Goal: Task Accomplishment & Management: Manage account settings

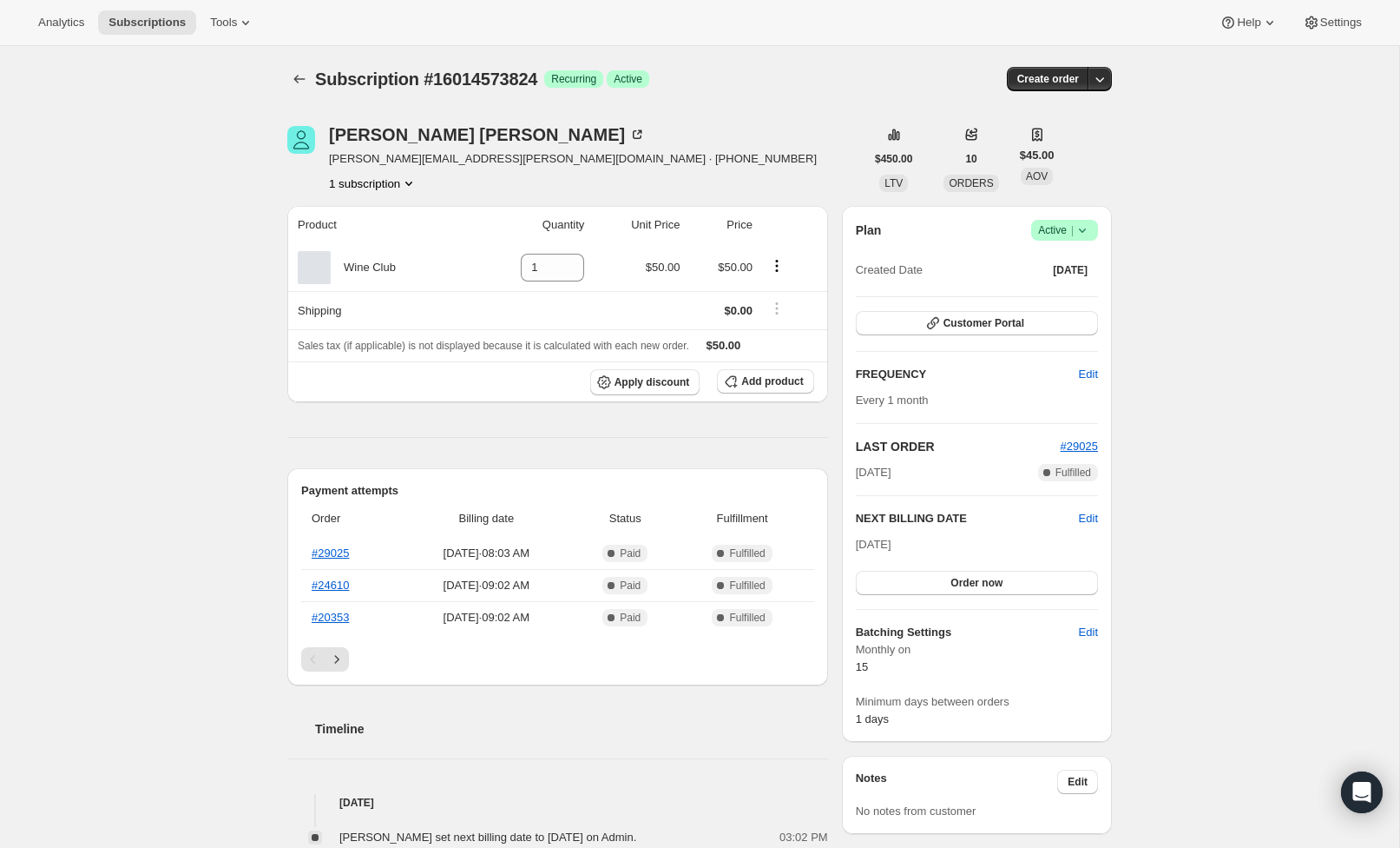
click at [1077, 234] on icon at bounding box center [1082, 230] width 17 height 17
click at [1092, 290] on span "Cancel subscription" at bounding box center [1059, 294] width 98 height 13
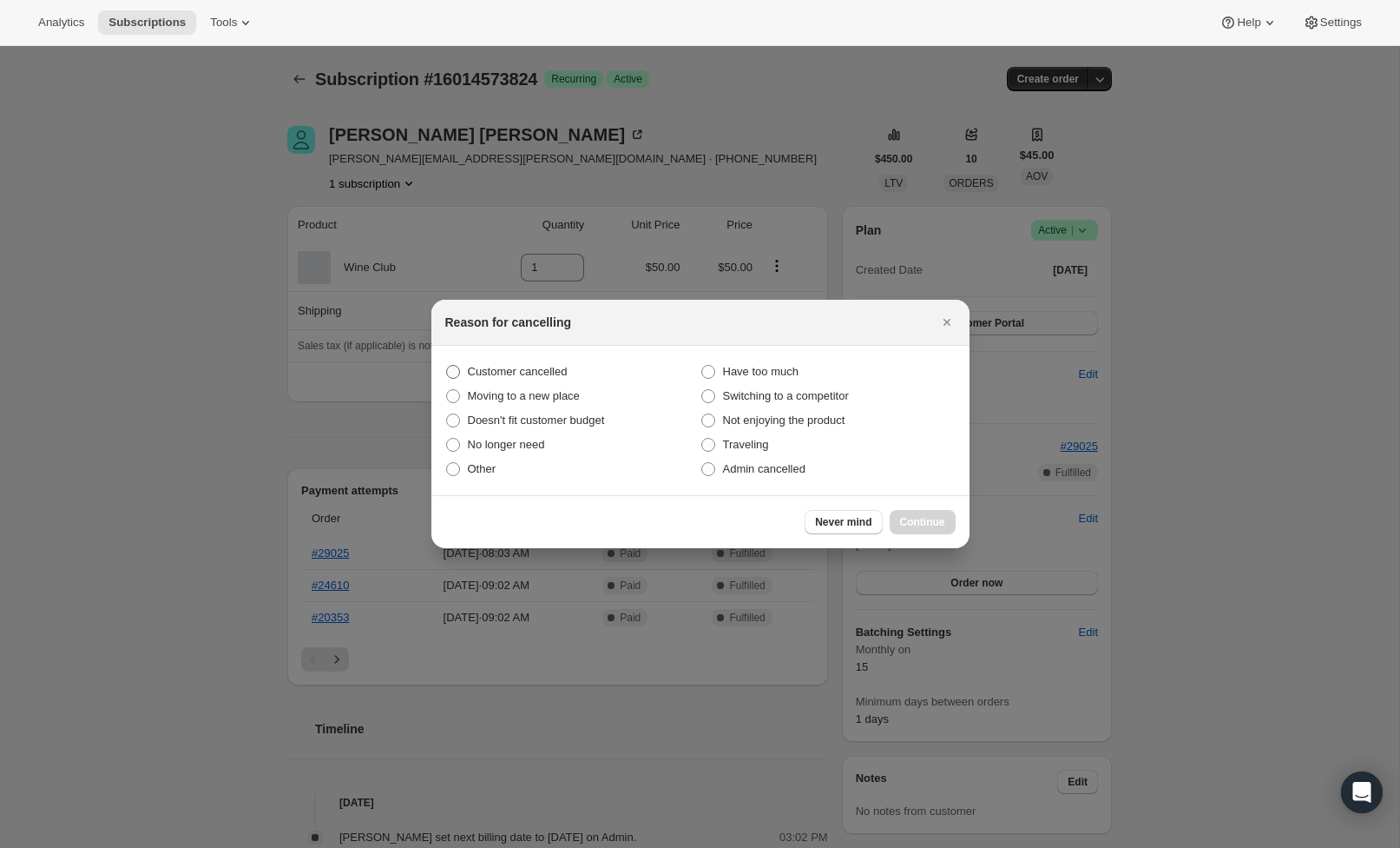
click at [451, 369] on span ":rbj:" at bounding box center [453, 371] width 14 height 14
click at [447, 366] on input "Customer cancelled" at bounding box center [446, 365] width 1 height 1
radio input "true"
click at [434, 456] on section "Customer cancelled Have too much Moving to a new place Switching to a competito…" at bounding box center [700, 420] width 539 height 149
click at [450, 467] on span ":rbj:" at bounding box center [453, 468] width 14 height 14
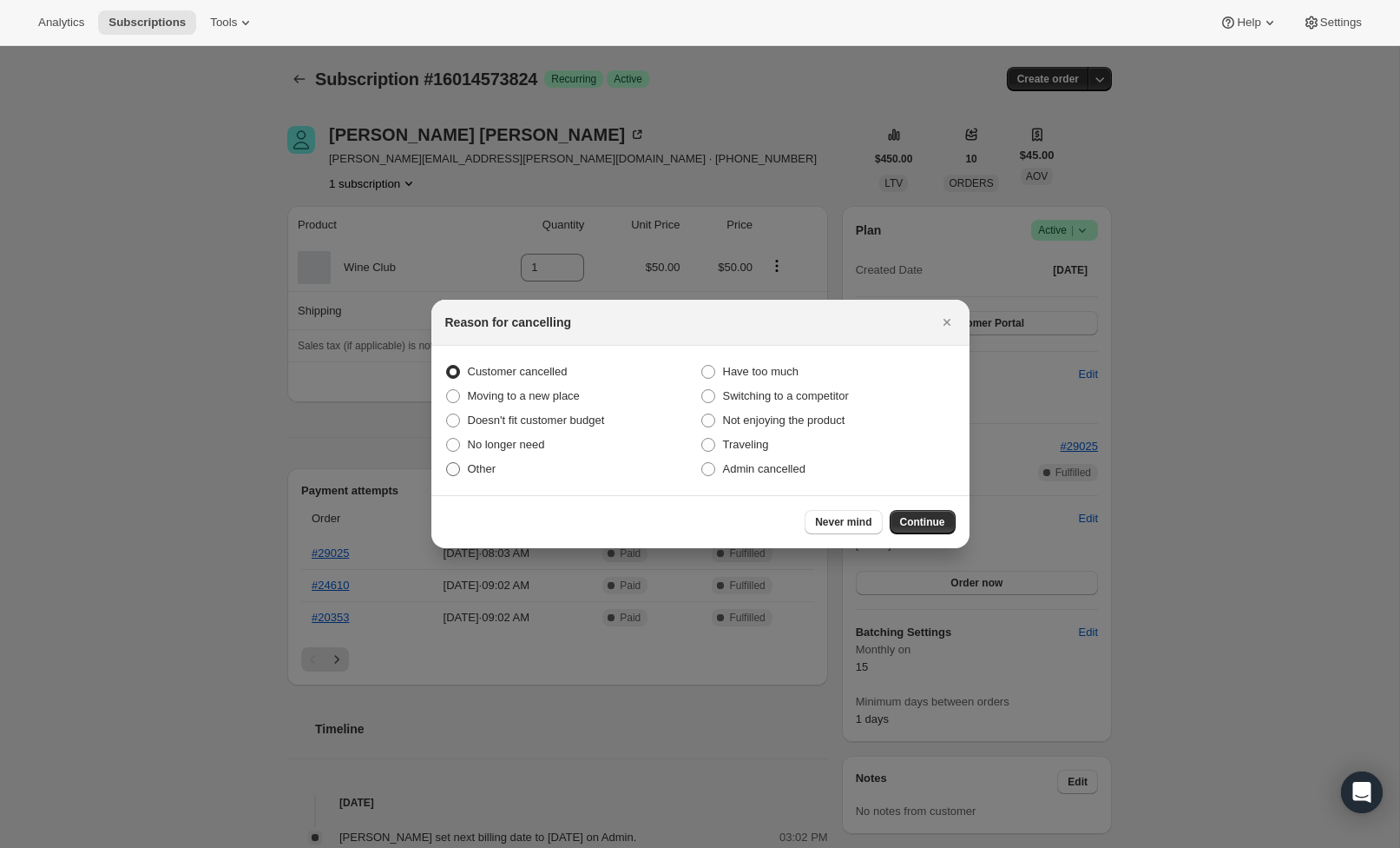
click at [447, 463] on input "Other" at bounding box center [446, 462] width 1 height 1
radio input "true"
click at [454, 370] on span ":rbj:" at bounding box center [453, 371] width 14 height 14
click at [447, 366] on input "Customer cancelled" at bounding box center [446, 365] width 1 height 1
radio input "true"
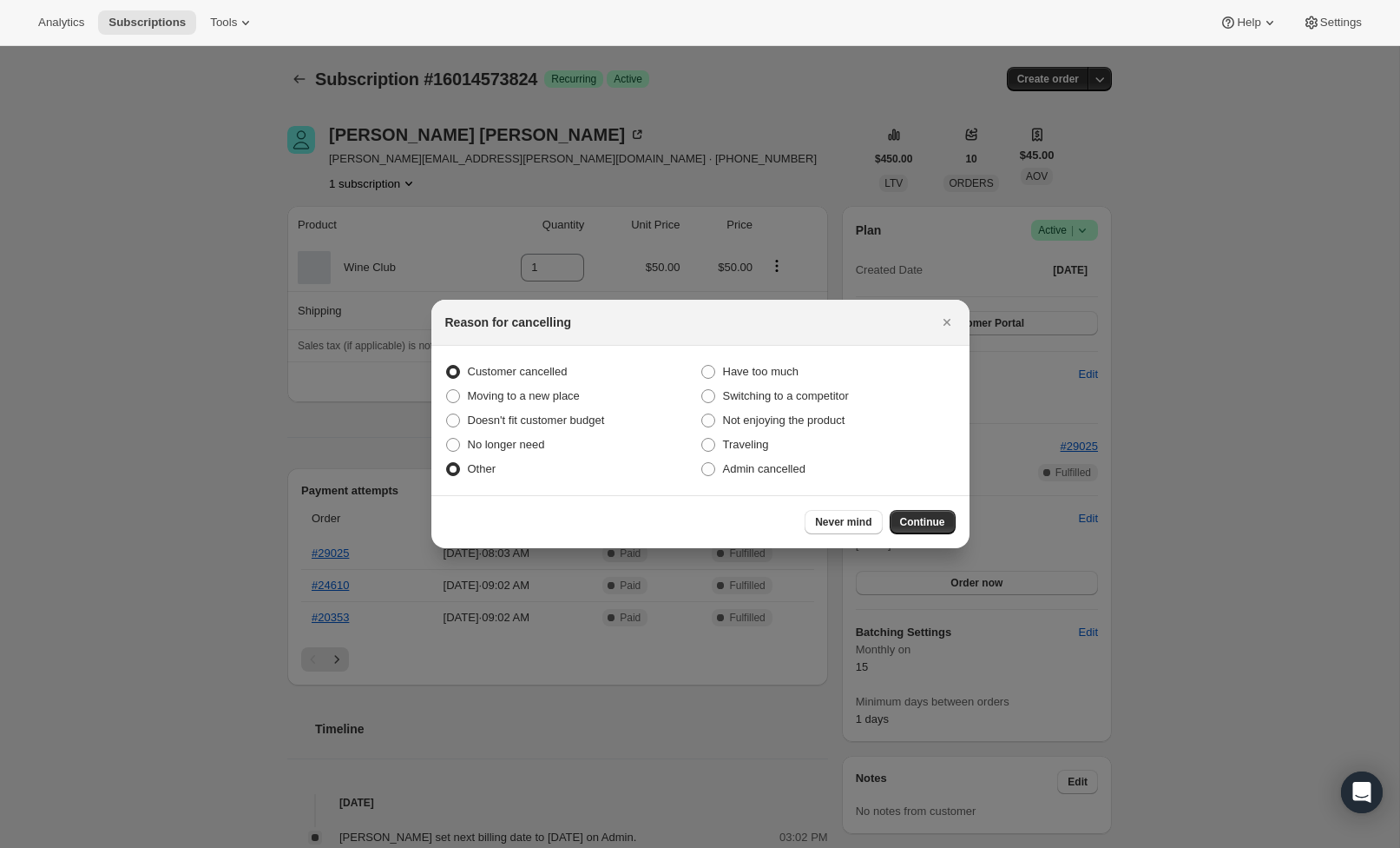
radio input "false"
click at [918, 526] on span "Continue" at bounding box center [922, 521] width 45 height 14
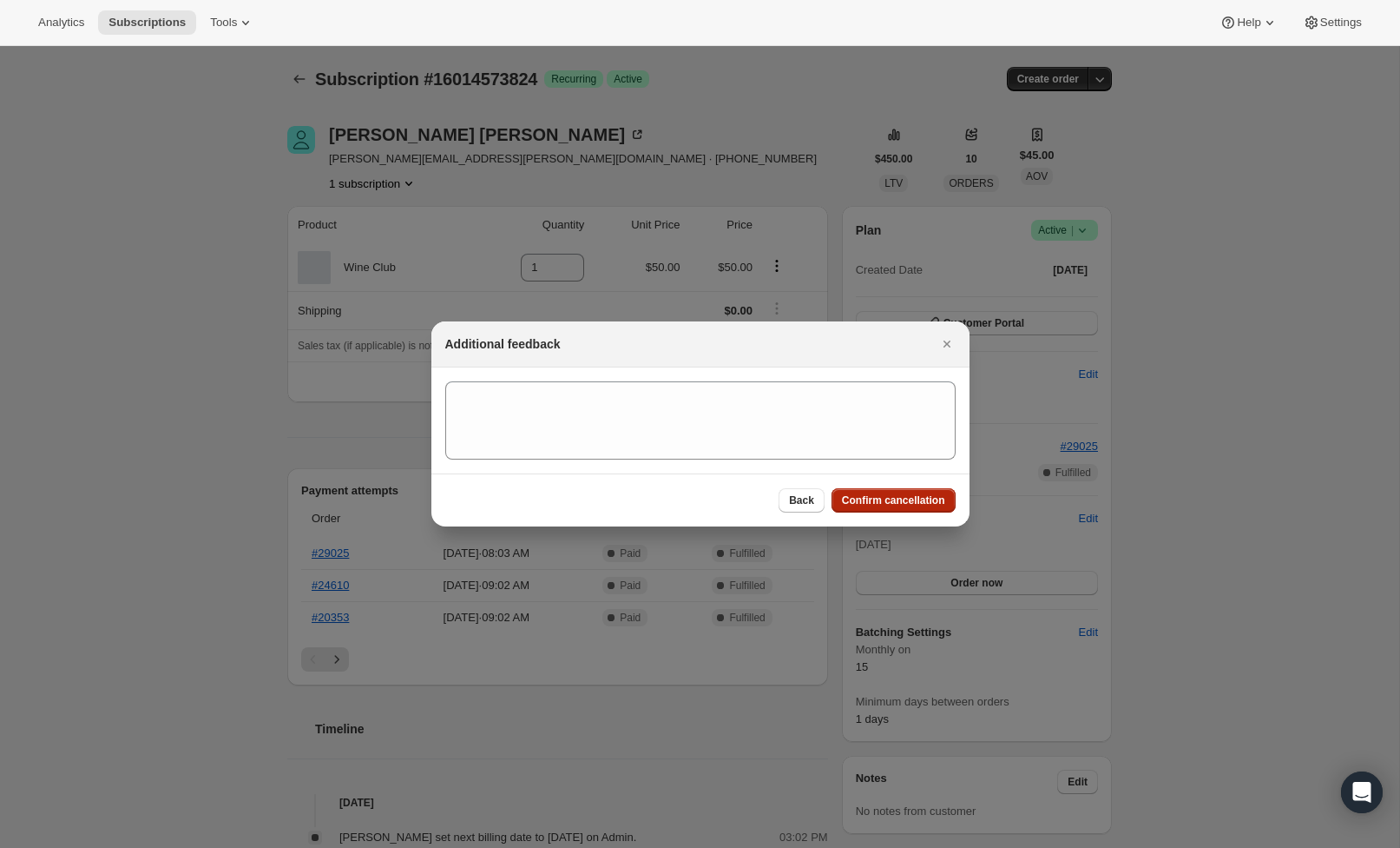
click at [887, 499] on span "Confirm cancellation" at bounding box center [893, 499] width 103 height 14
